Goal: Check status: Check status

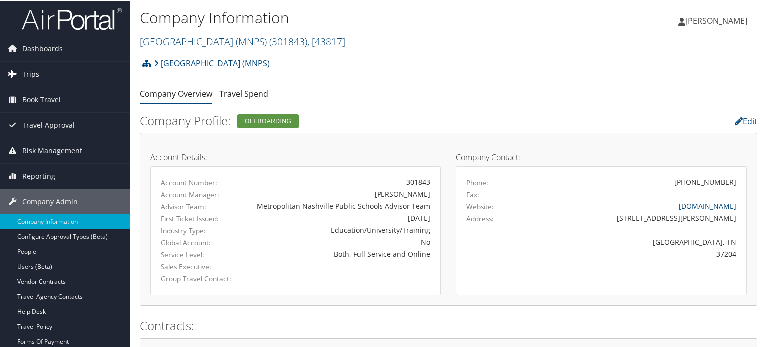
click at [65, 66] on link "Trips" at bounding box center [65, 73] width 130 height 25
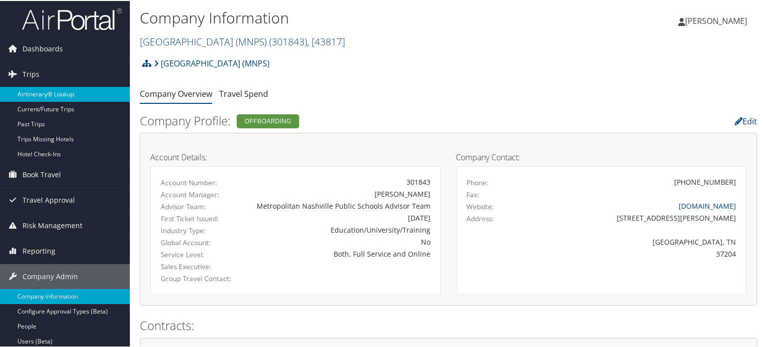
click at [50, 93] on link "Airtinerary® Lookup" at bounding box center [65, 93] width 130 height 15
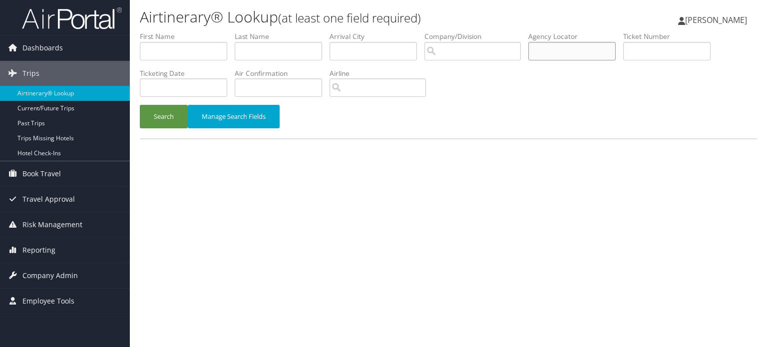
click at [539, 49] on input "text" at bounding box center [571, 51] width 87 height 18
paste input "D18BDK"
click at [142, 116] on button "Search" at bounding box center [164, 116] width 48 height 23
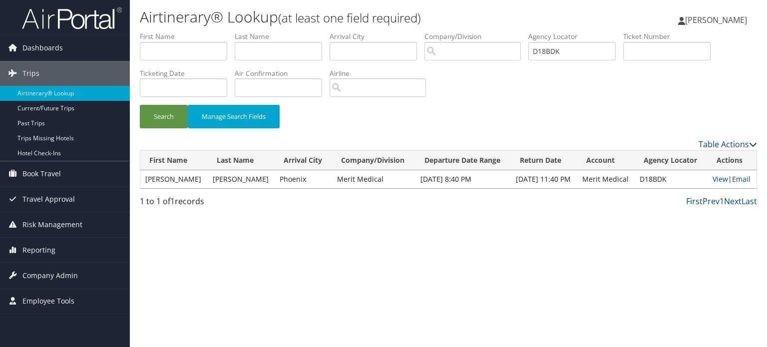
click at [179, 183] on td "CARLO B" at bounding box center [173, 179] width 67 height 18
click at [168, 181] on td "CARLO B" at bounding box center [173, 179] width 67 height 18
click at [526, 31] on ul "First Name Last Name Departure City Arrival City Company/Division Airport/City …" at bounding box center [448, 31] width 617 height 0
drag, startPoint x: 606, startPoint y: 52, endPoint x: 316, endPoint y: 60, distance: 290.2
click at [322, 31] on ul "First Name Last Name Departure City Arrival City Company/Division Airport/City …" at bounding box center [448, 31] width 617 height 0
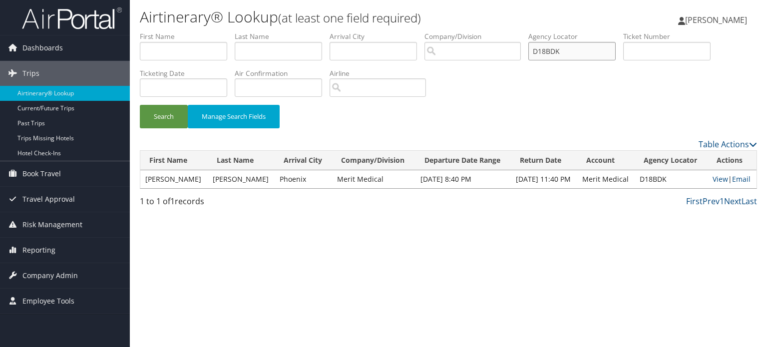
paste input "text"
type input "D18BDK"
click at [159, 111] on button "Search" at bounding box center [164, 116] width 48 height 23
click at [715, 181] on link "View" at bounding box center [720, 178] width 15 height 9
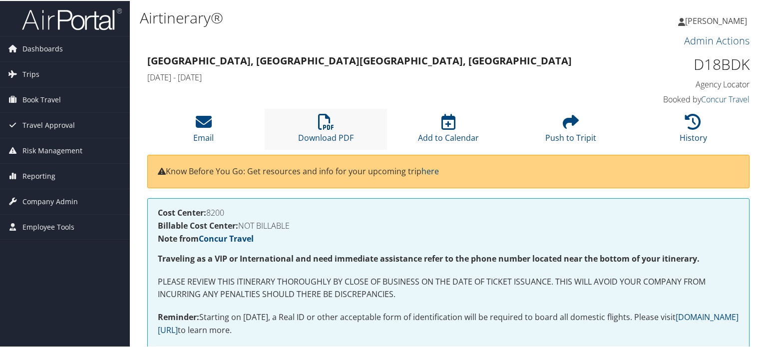
click at [312, 125] on li "Download PDF" at bounding box center [326, 128] width 122 height 40
